Goal: Browse casually

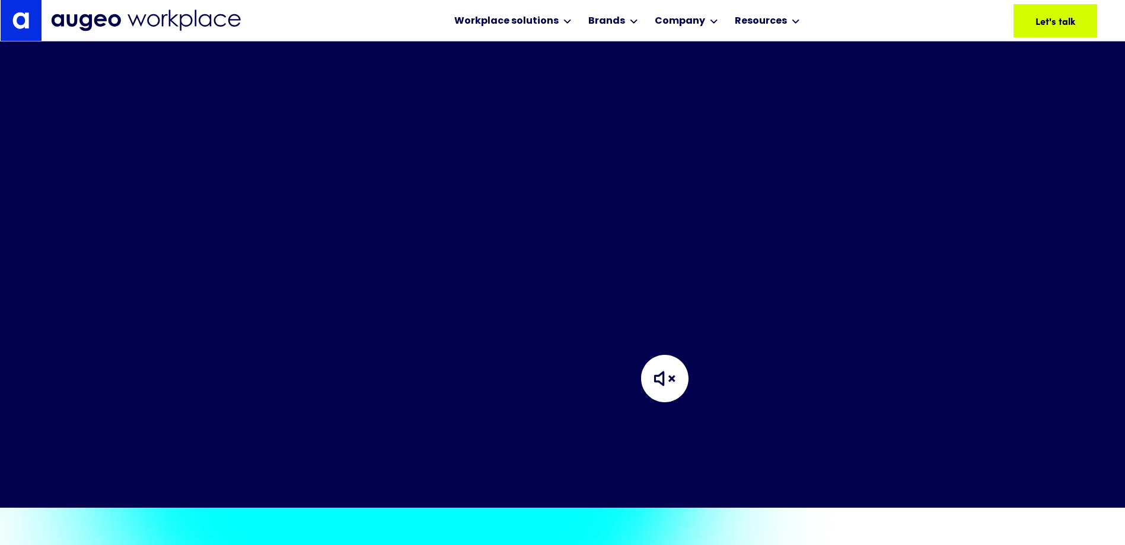
click at [675, 392] on img at bounding box center [664, 379] width 119 height 119
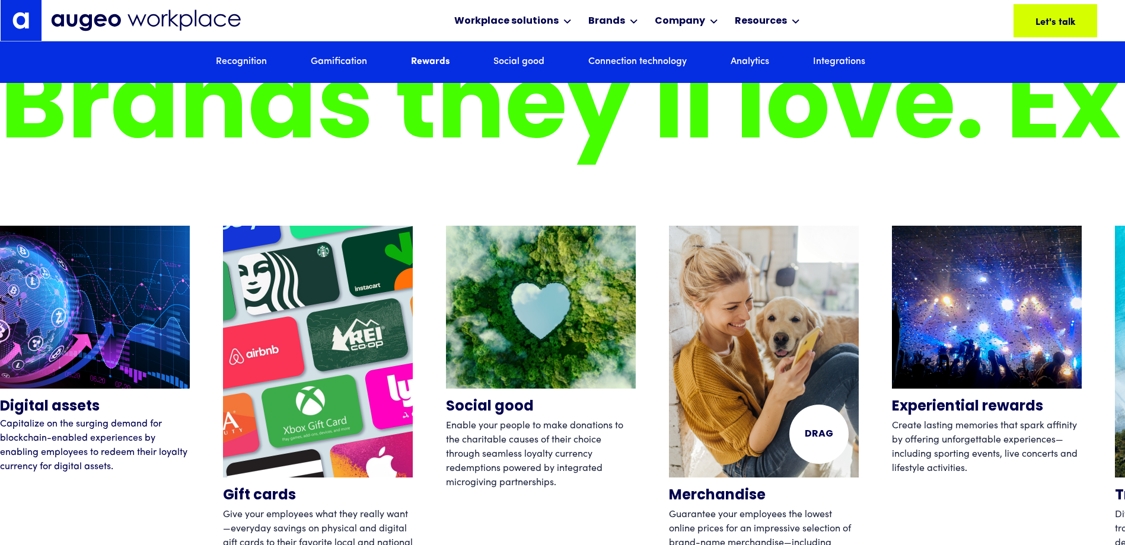
scroll to position [3764, 0]
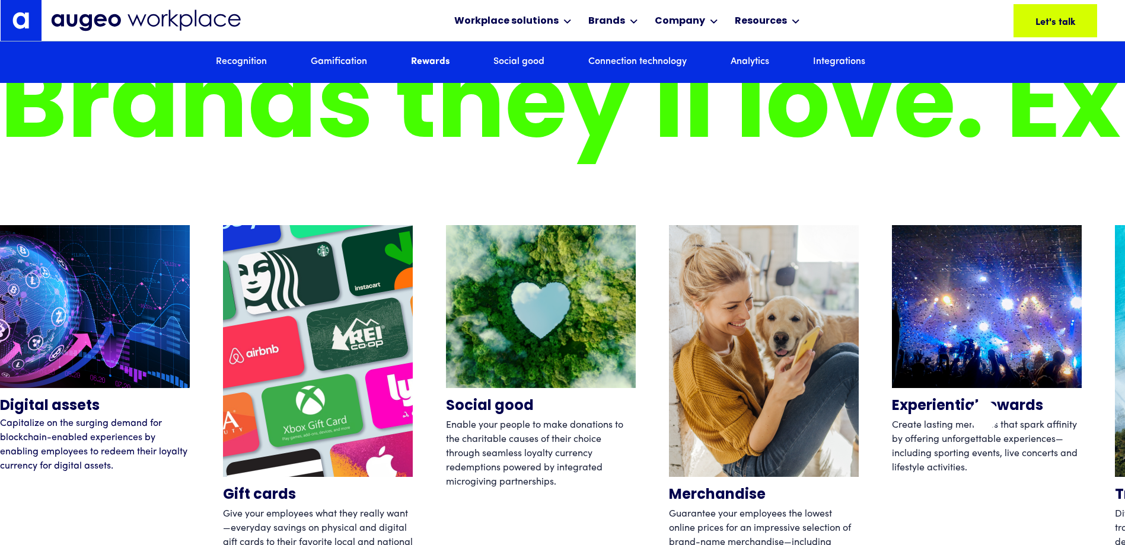
click at [983, 417] on p "Create lasting memories that spark affinity by offering unforgettable experienc…" at bounding box center [987, 445] width 190 height 57
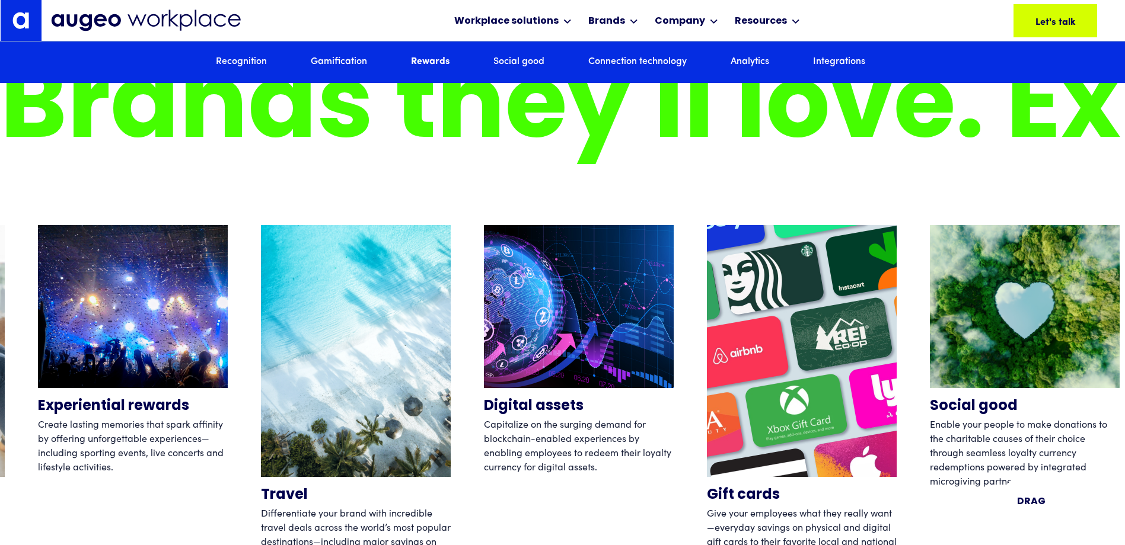
click at [1031, 502] on div "Social good Enable your people to make donations to the charitable causes of th…" at bounding box center [1025, 403] width 190 height 356
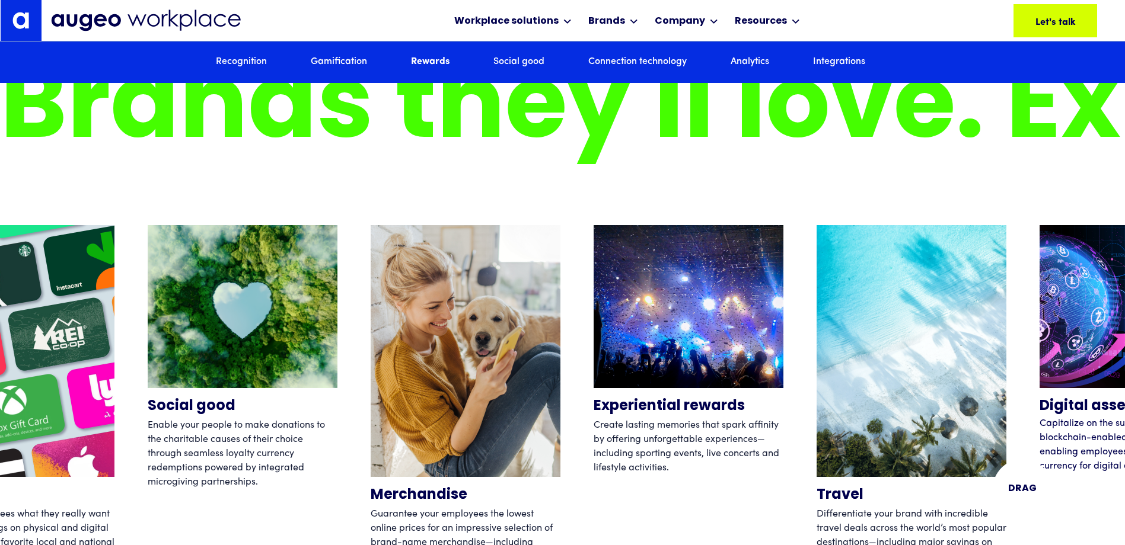
click at [1020, 487] on div "Gift cards Give your employees what they really want—everyday savings on physic…" at bounding box center [562, 403] width 1125 height 356
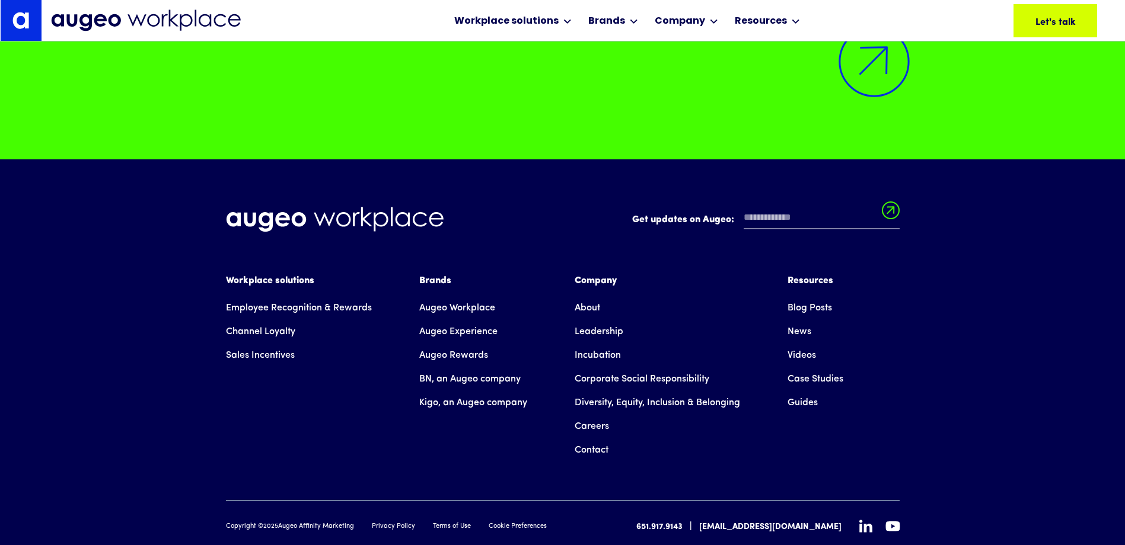
scroll to position [8617, 0]
